Goal: Browse casually

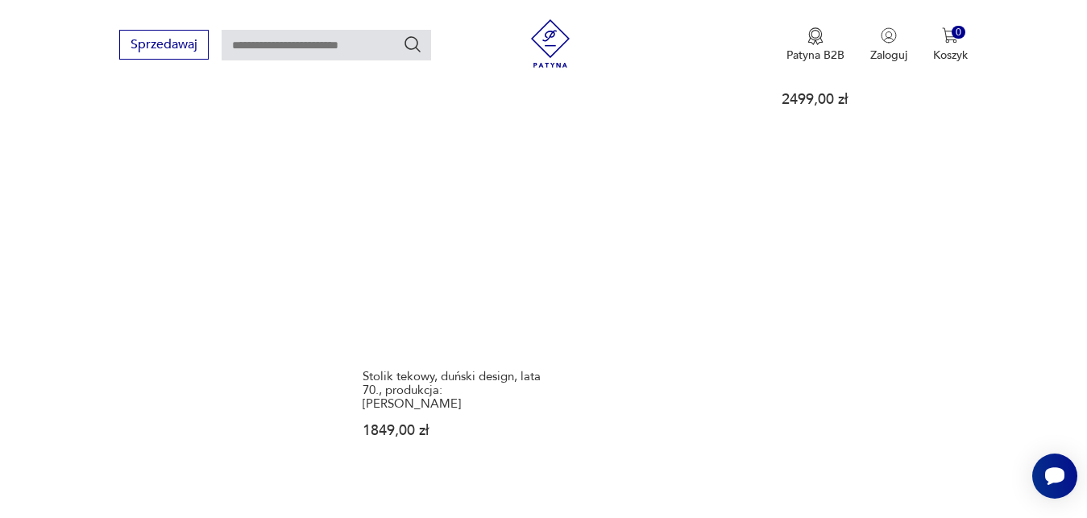
scroll to position [2099, 0]
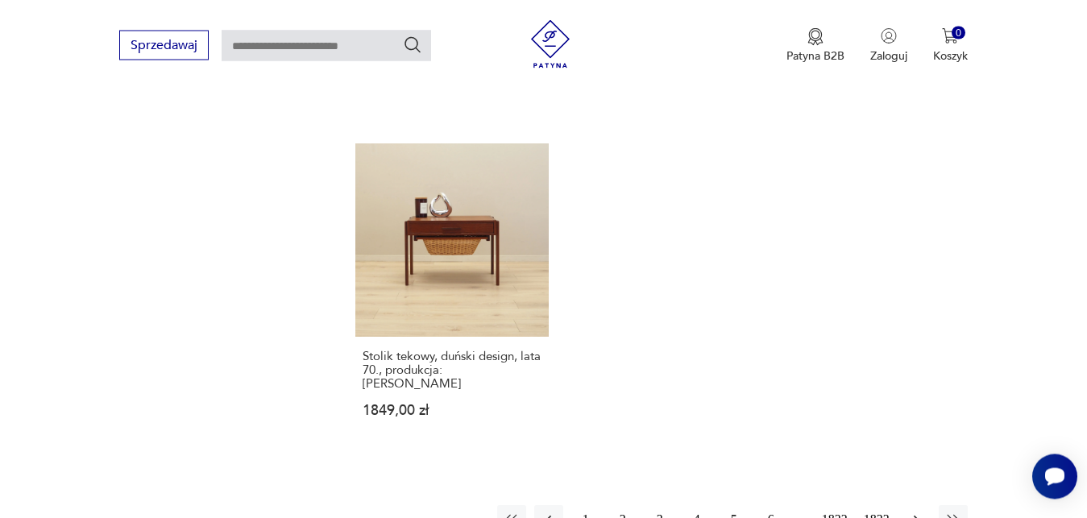
click at [917, 511] on icon "button" at bounding box center [916, 519] width 16 height 16
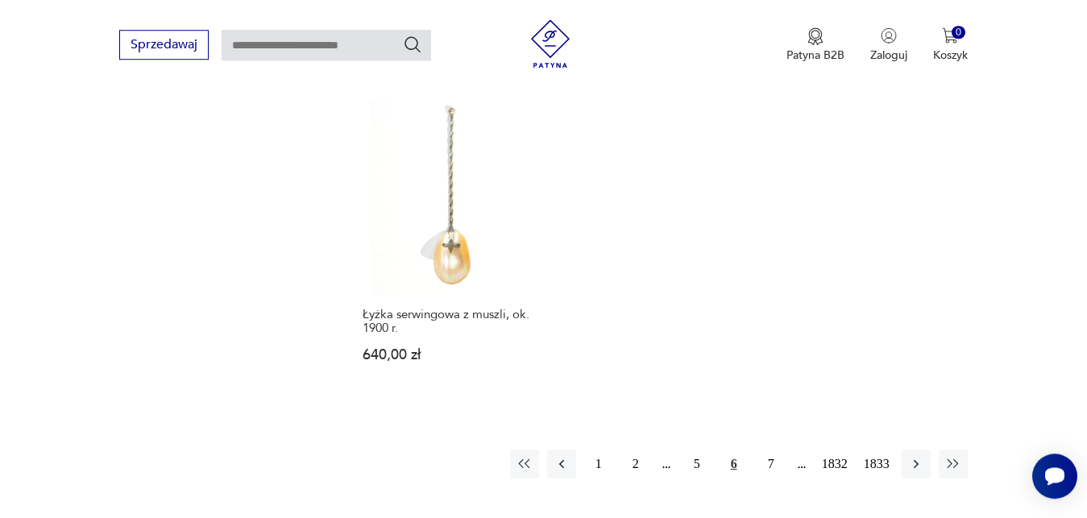
scroll to position [2058, 0]
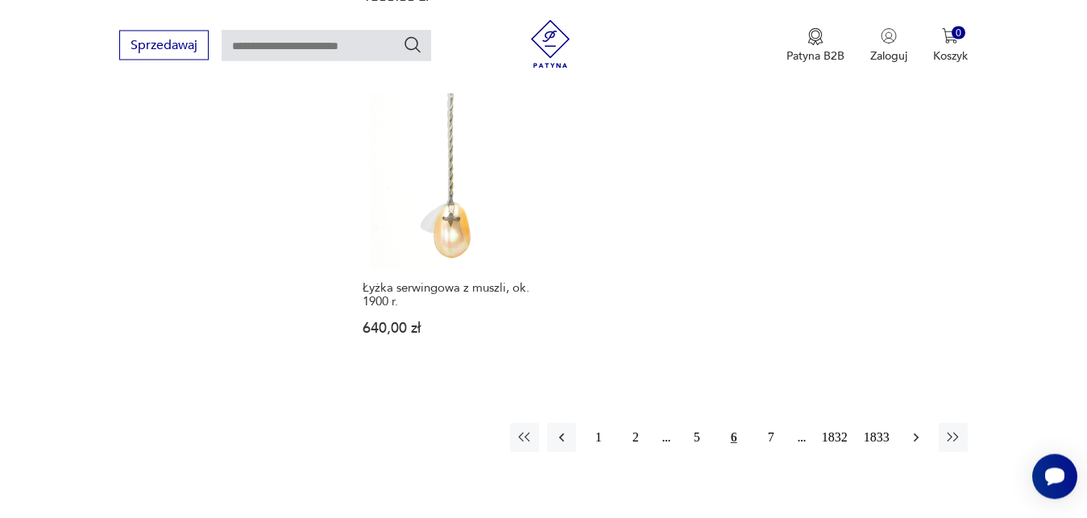
click at [914, 429] on icon "button" at bounding box center [916, 437] width 16 height 16
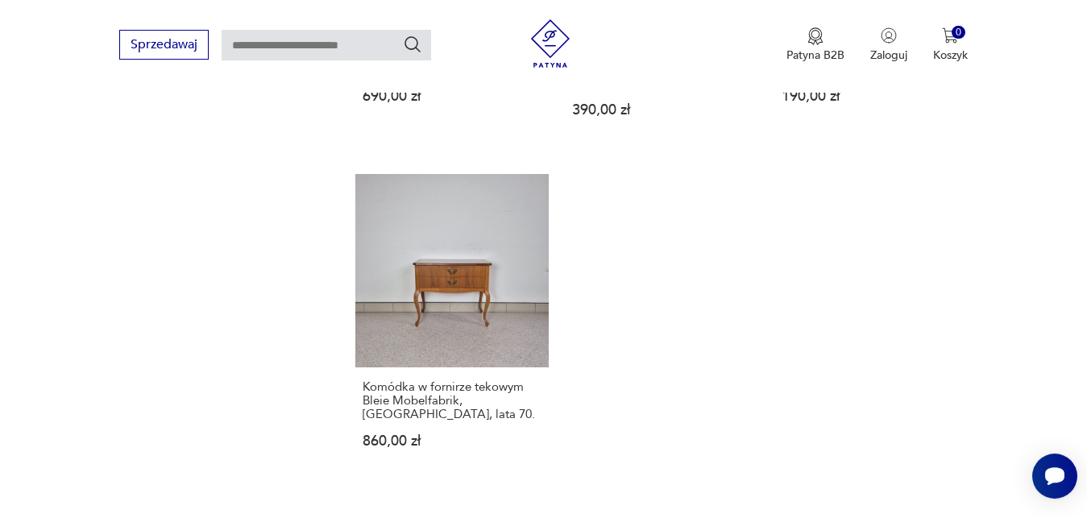
scroll to position [2058, 0]
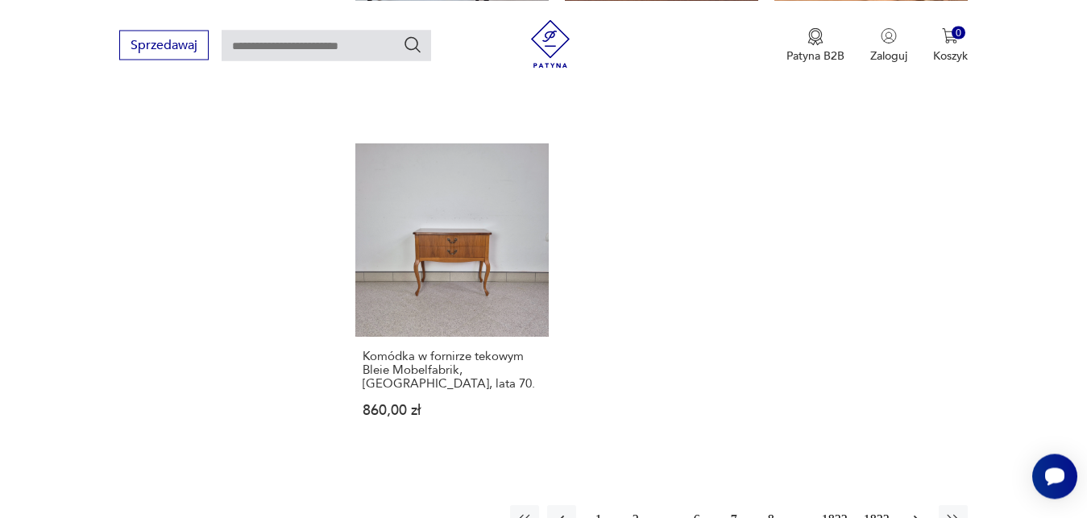
click at [915, 511] on icon "button" at bounding box center [916, 519] width 16 height 16
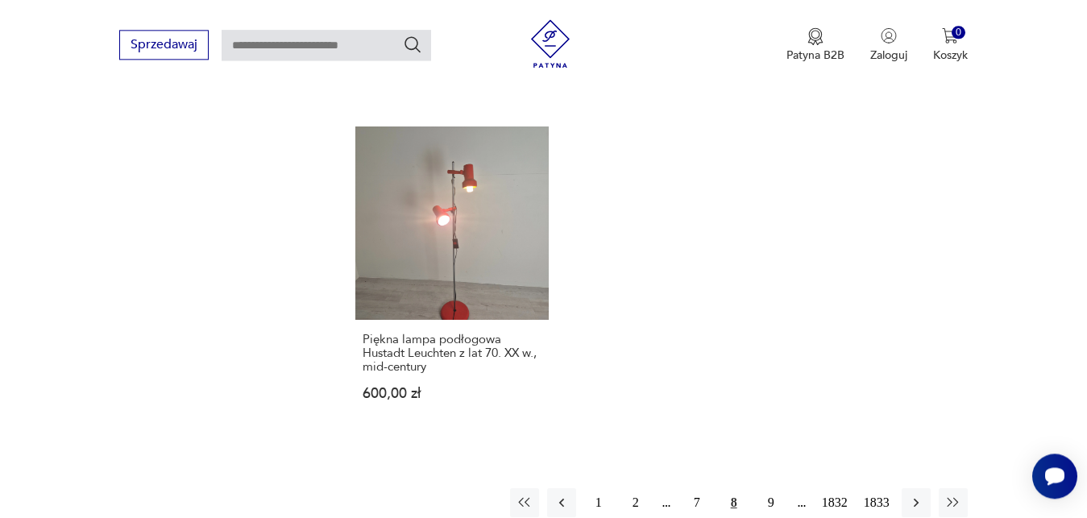
scroll to position [2058, 0]
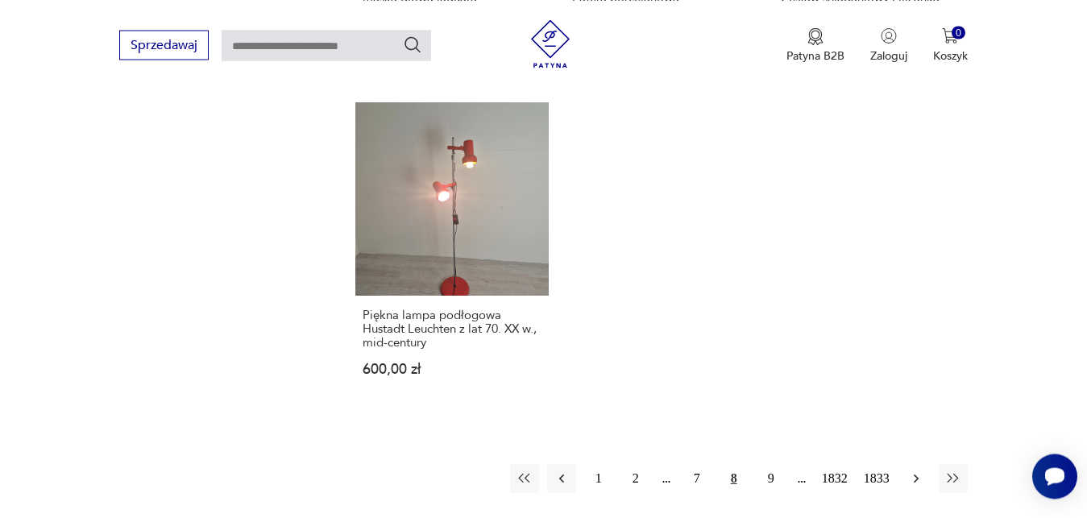
click at [916, 478] on icon "button" at bounding box center [916, 478] width 16 height 16
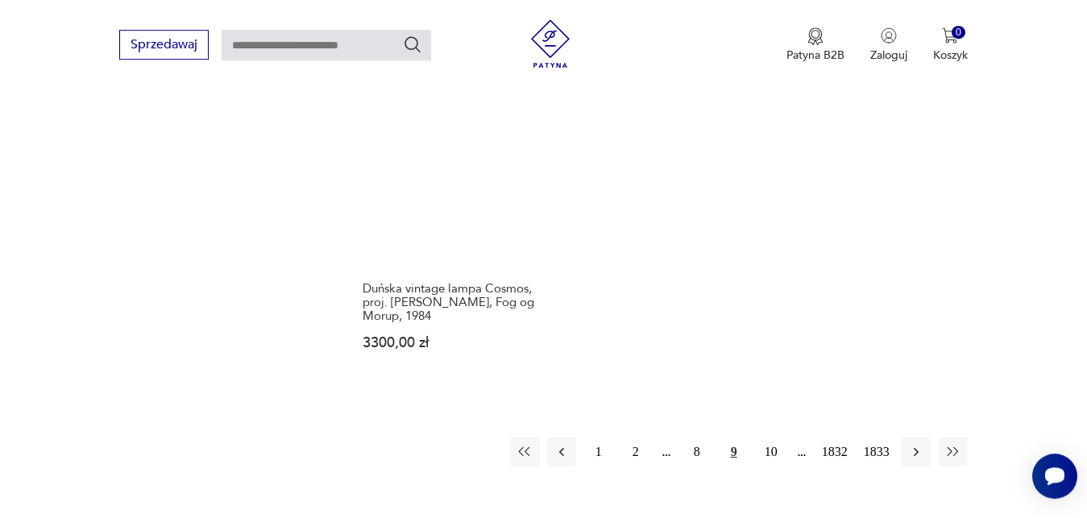
scroll to position [2113, 0]
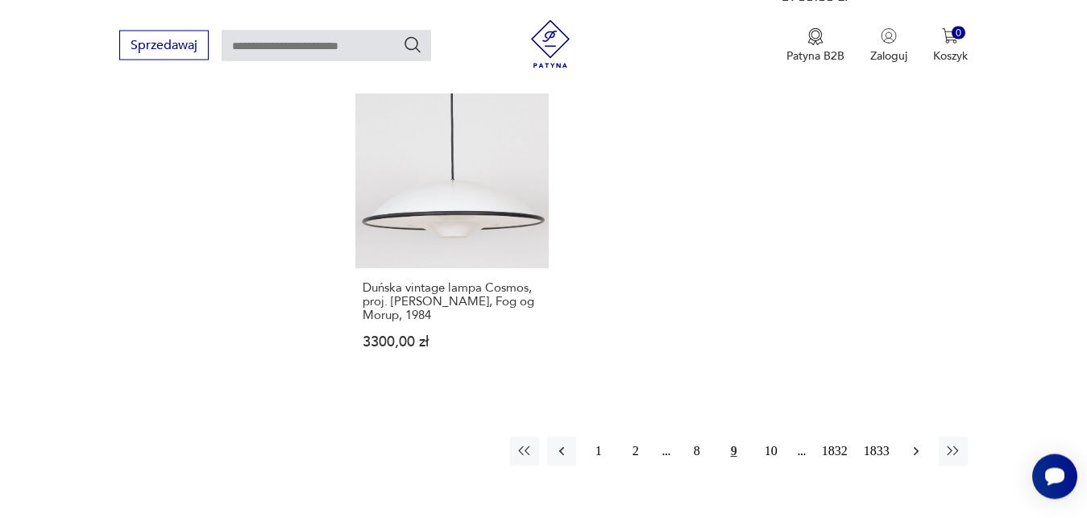
click at [914, 443] on icon "button" at bounding box center [916, 451] width 16 height 16
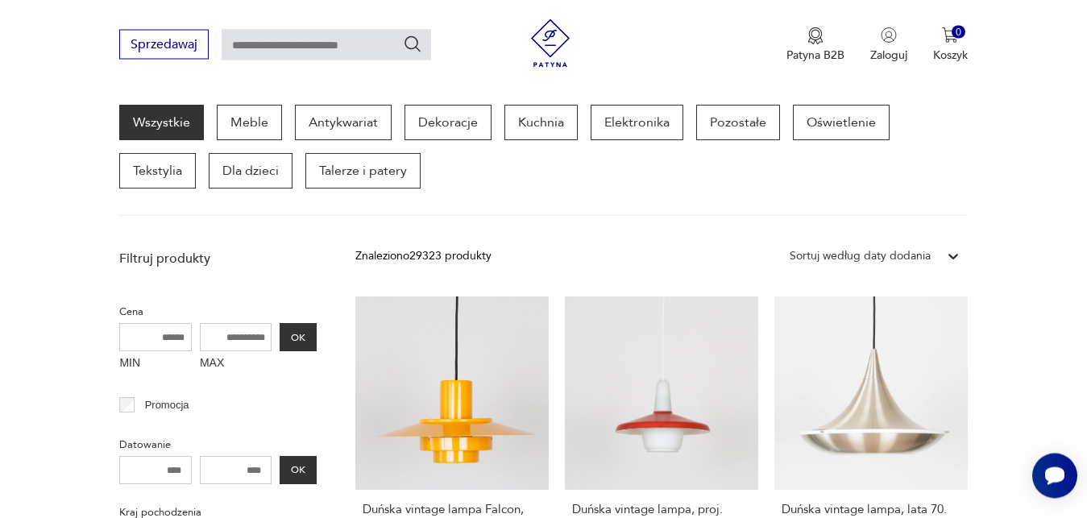
scroll to position [209, 0]
